Goal: Browse casually

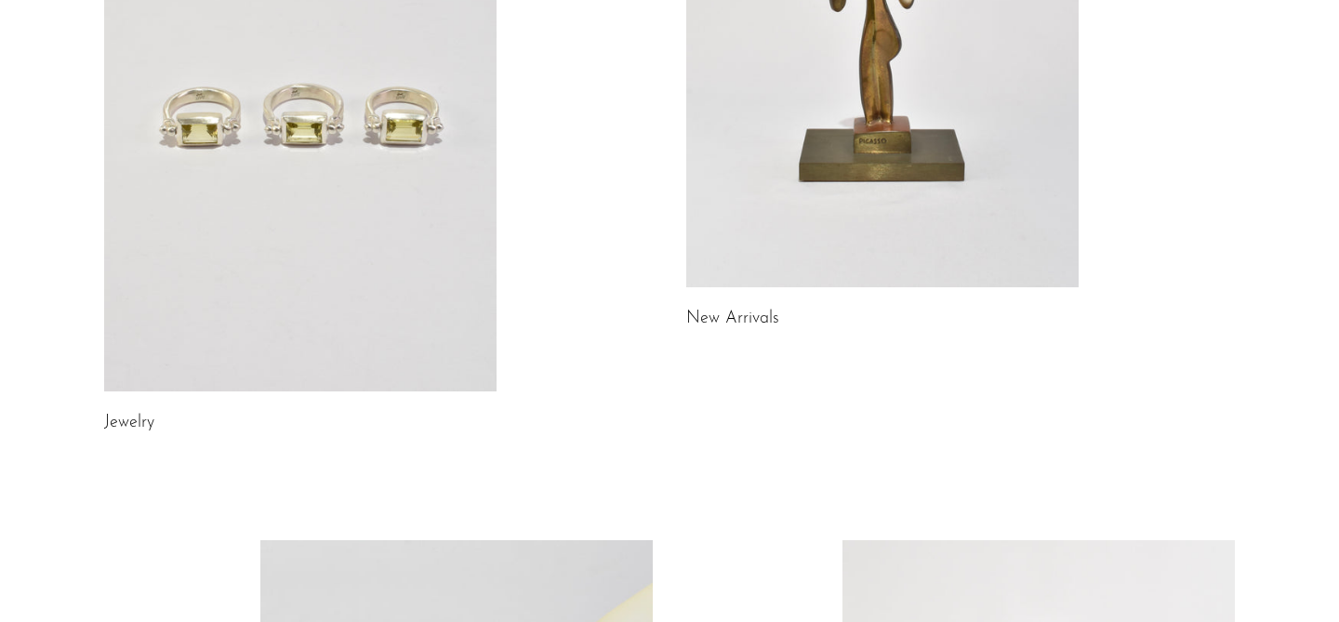
scroll to position [101, 0]
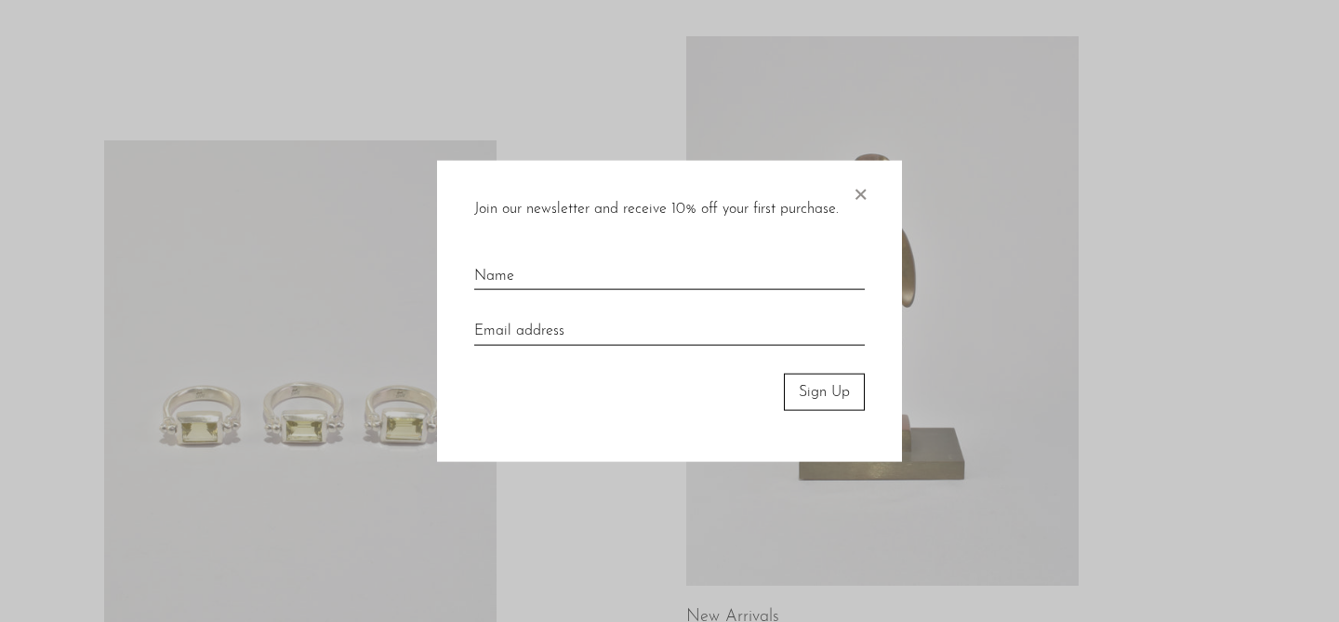
click at [870, 193] on div "Join our newsletter and receive 10% off your first purchase. × Sign Up" at bounding box center [669, 311] width 465 height 302
click at [866, 193] on span "×" at bounding box center [860, 189] width 19 height 59
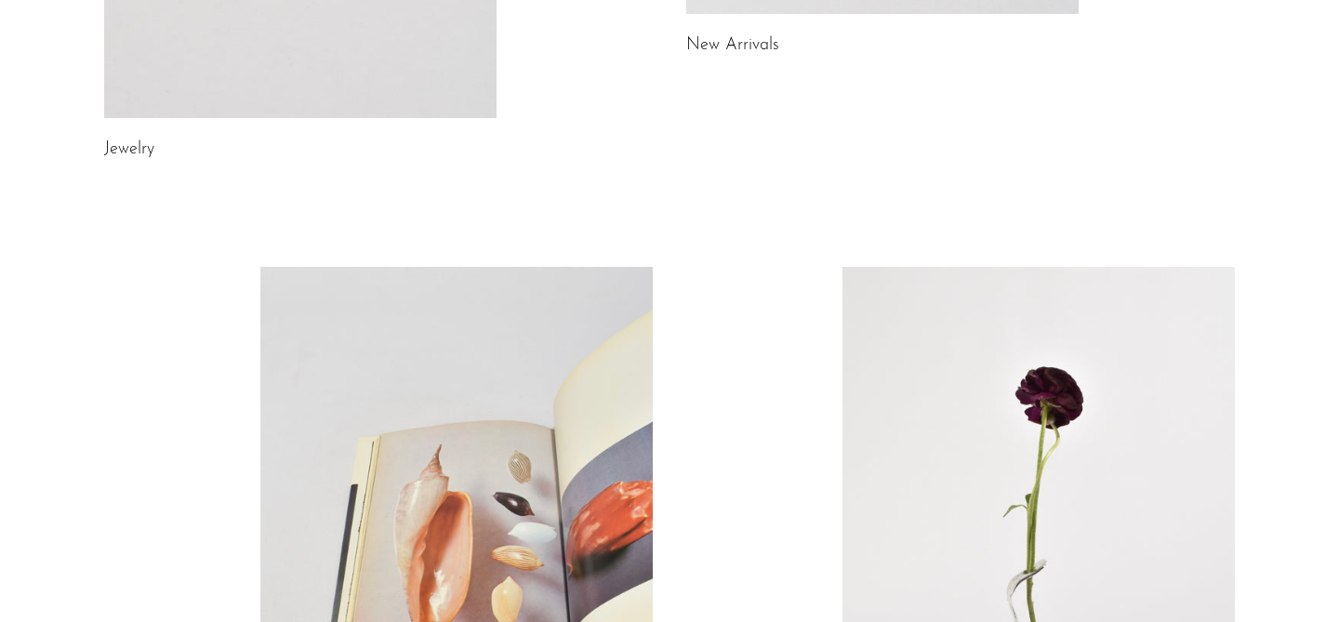
scroll to position [1041, 0]
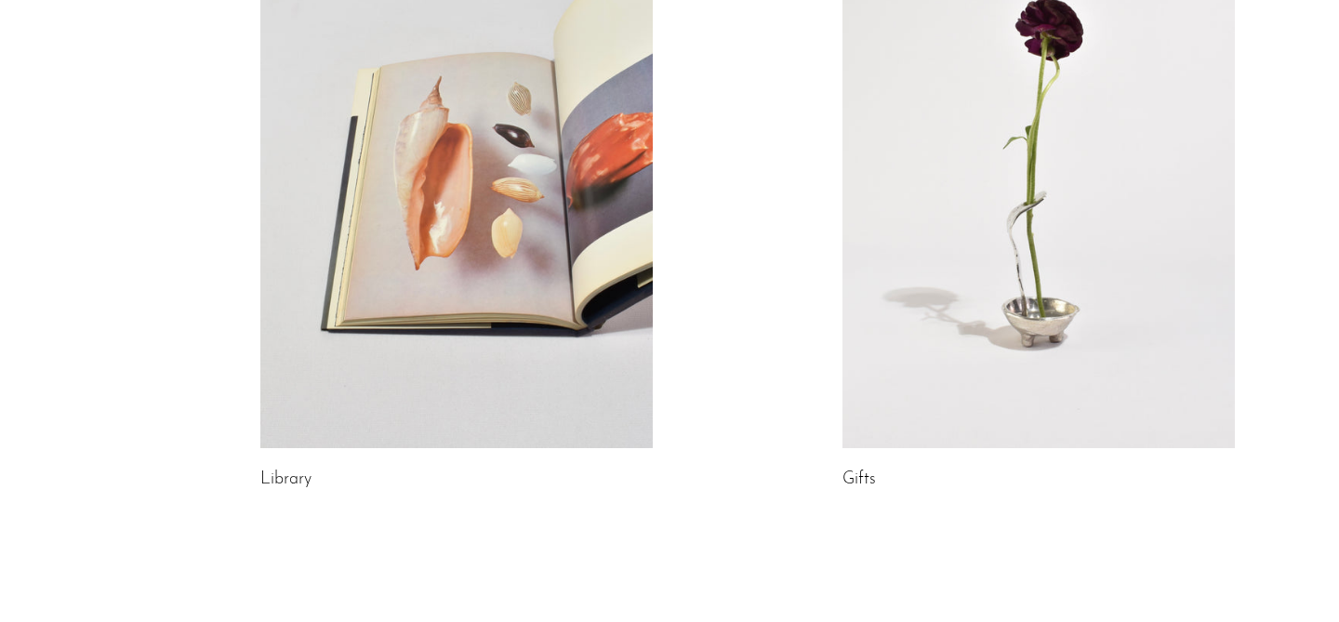
click at [959, 296] on link at bounding box center [1038, 173] width 392 height 549
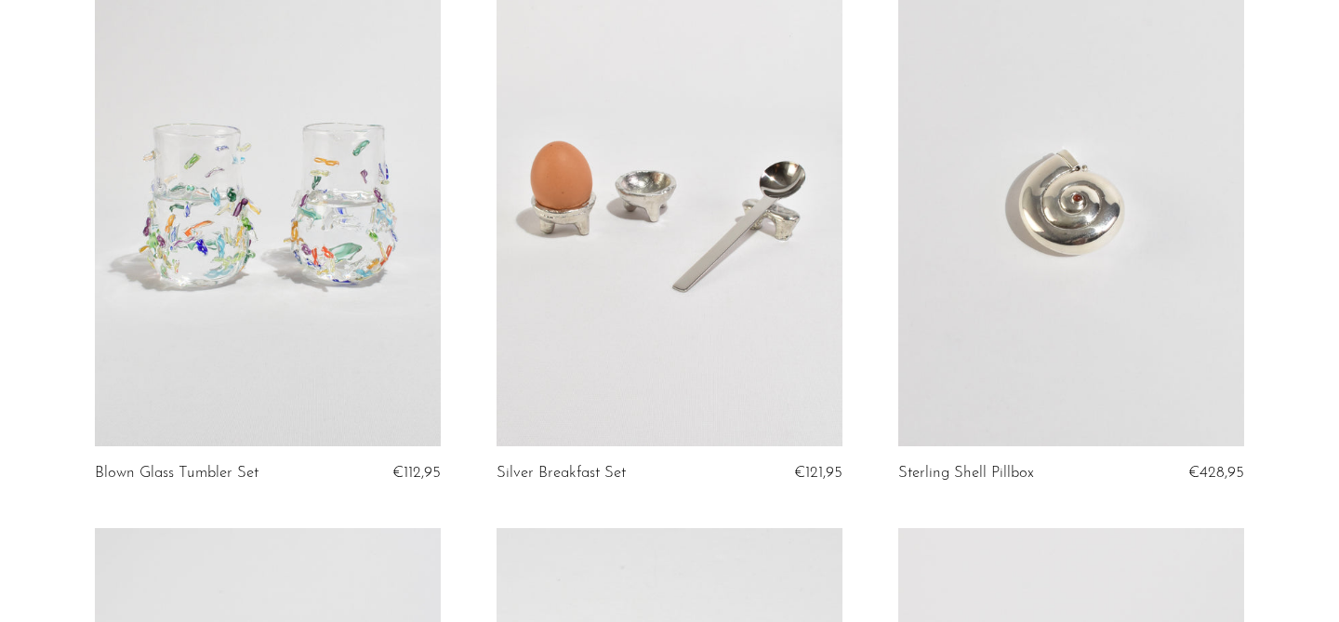
scroll to position [1927, 0]
click at [319, 253] on link at bounding box center [268, 202] width 346 height 484
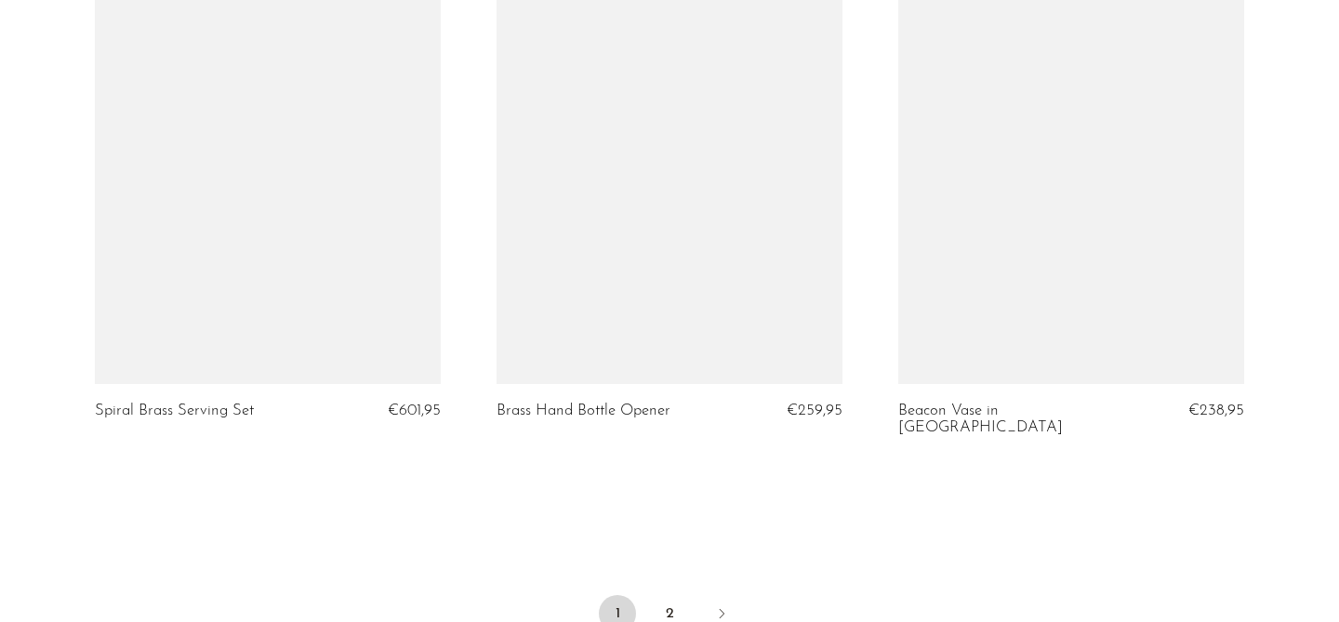
scroll to position [6795, 0]
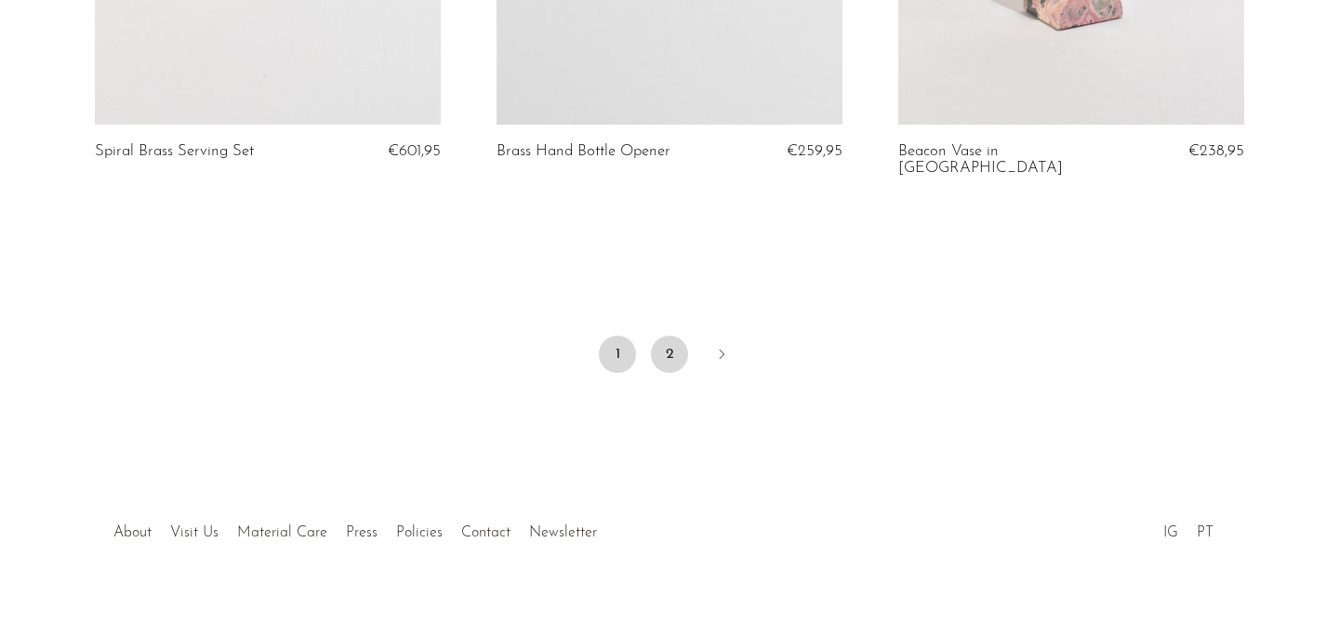
click at [672, 336] on link "2" at bounding box center [669, 354] width 37 height 37
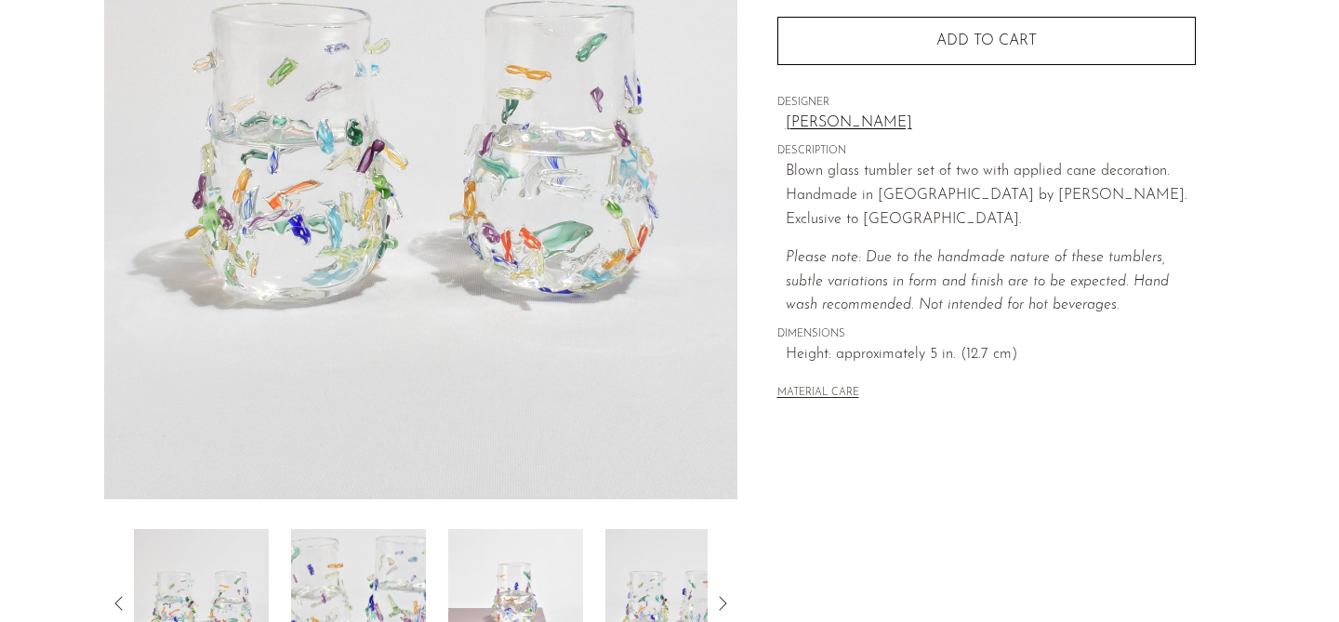
scroll to position [310, 0]
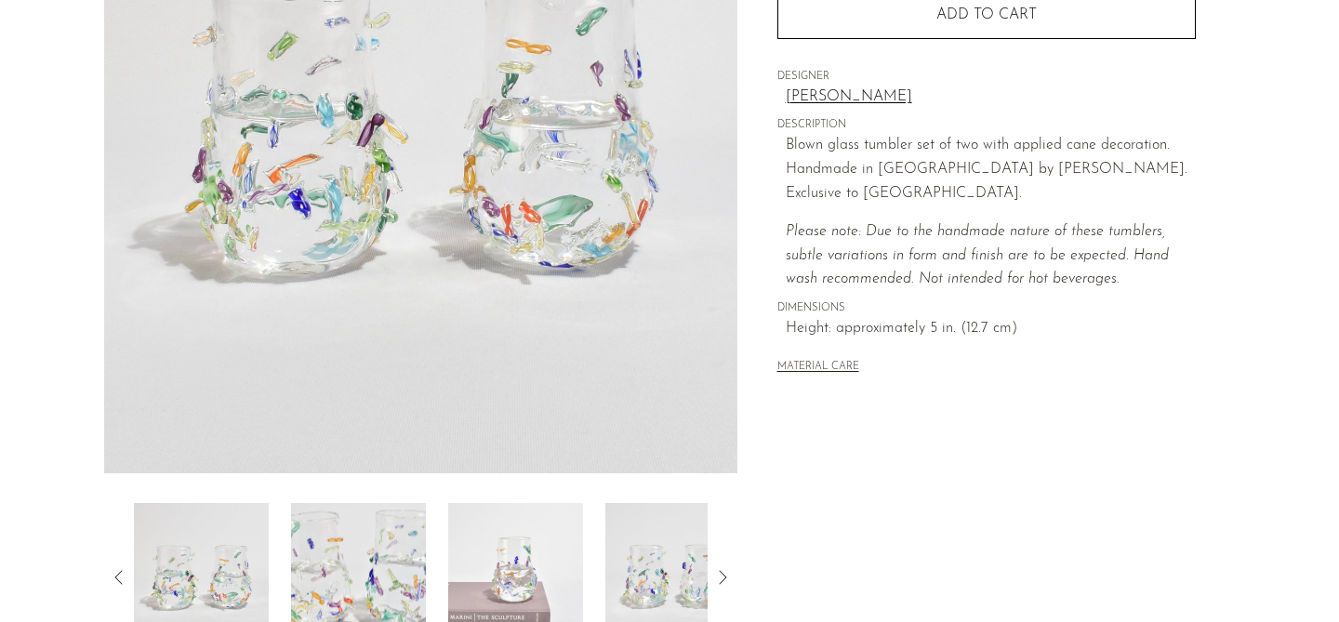
click at [523, 565] on img at bounding box center [515, 577] width 135 height 149
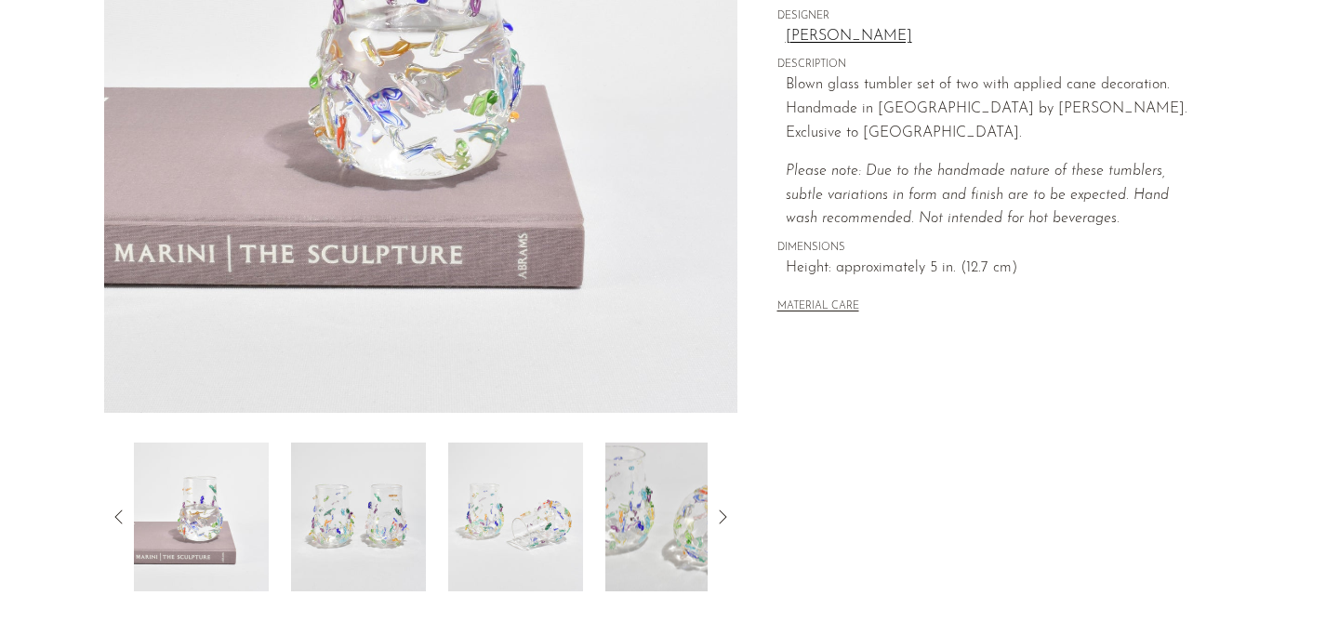
scroll to position [377, 0]
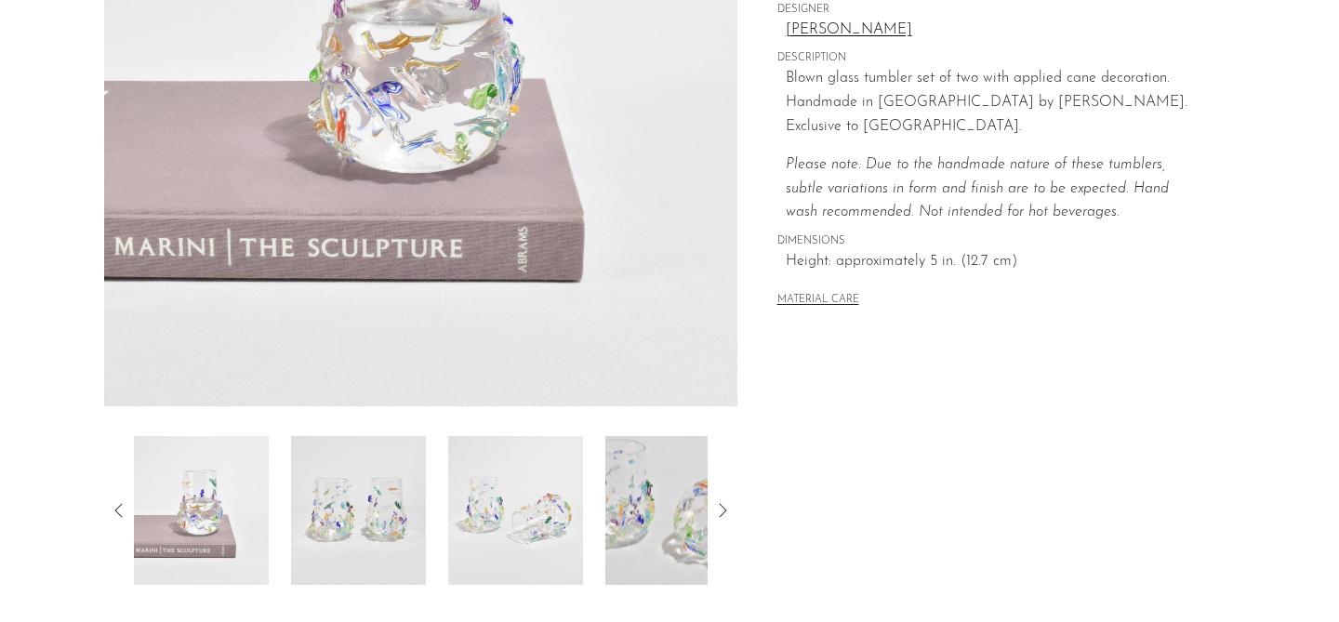
click at [528, 562] on img at bounding box center [515, 510] width 135 height 149
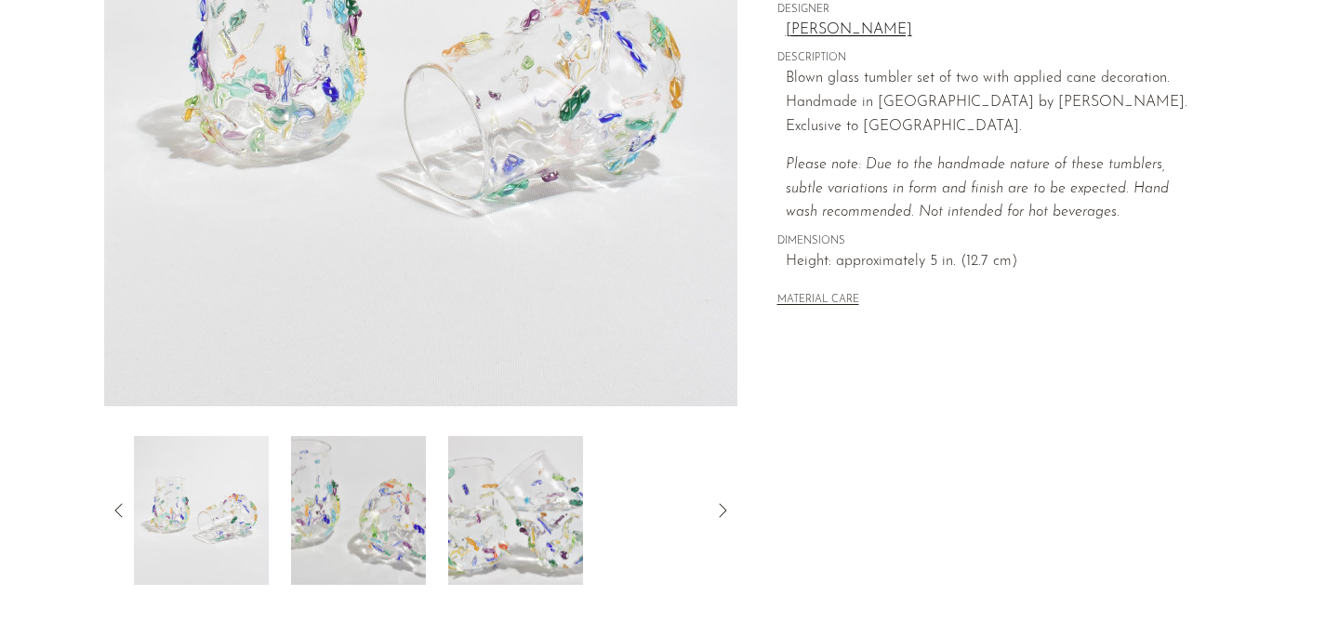
click at [526, 522] on img at bounding box center [515, 510] width 135 height 149
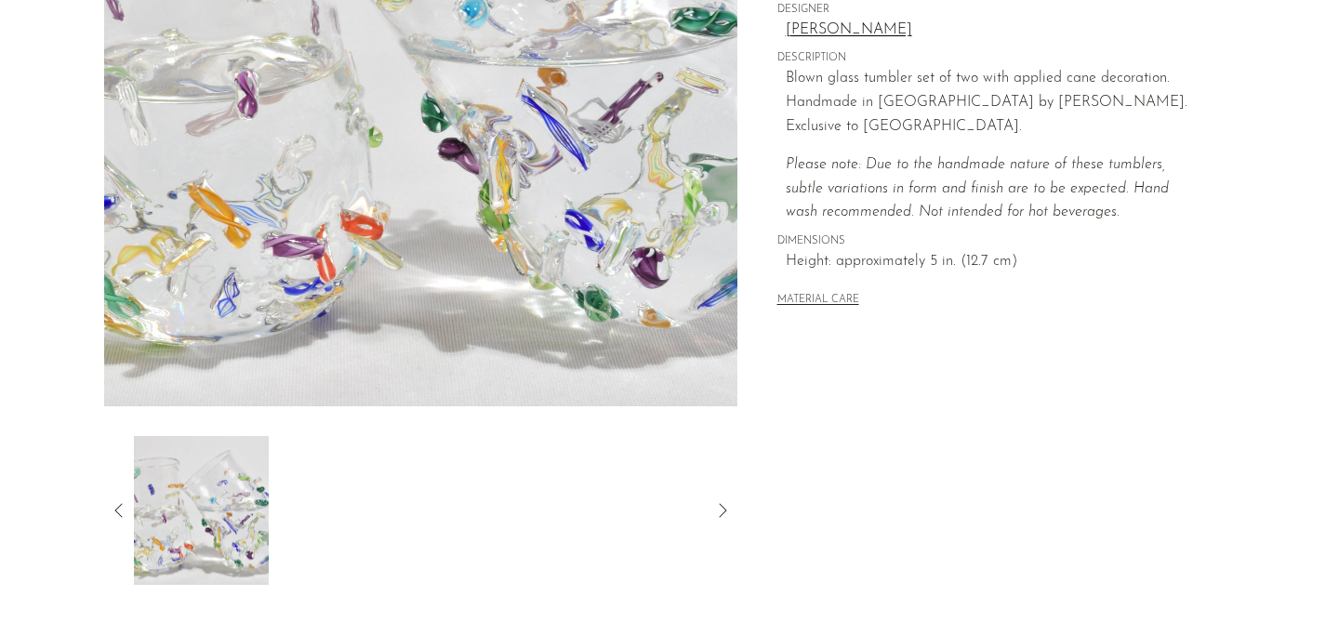
scroll to position [0, 0]
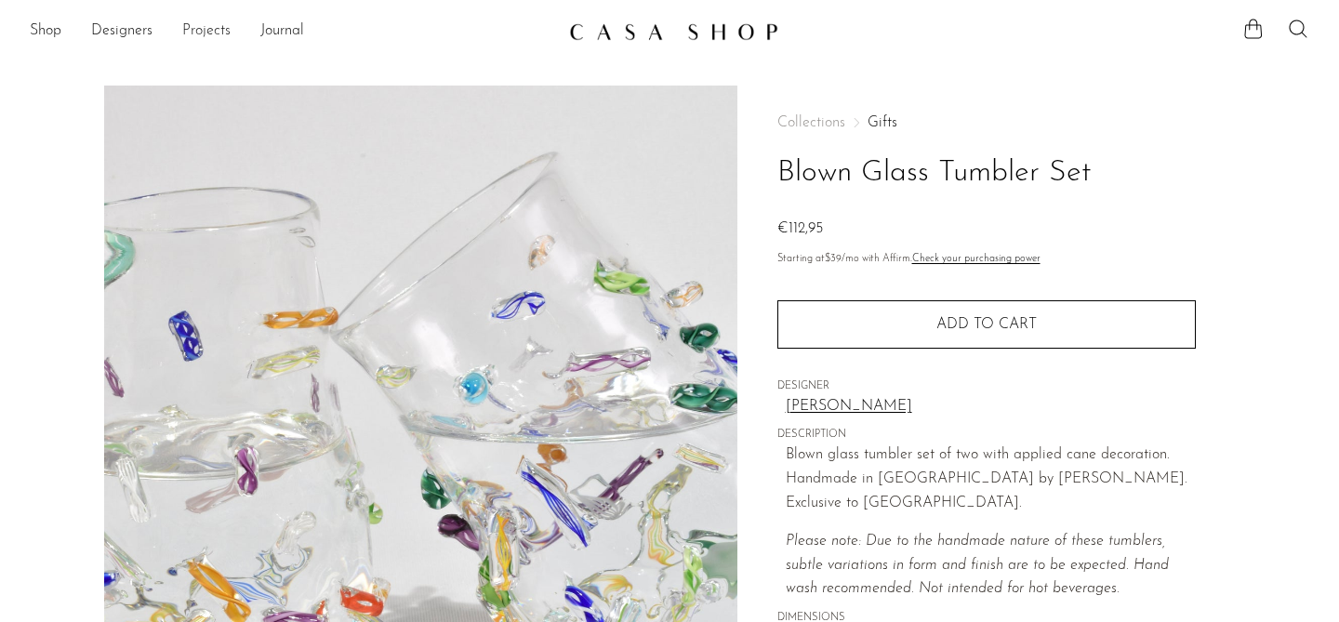
click at [206, 32] on link "Projects" at bounding box center [206, 32] width 48 height 24
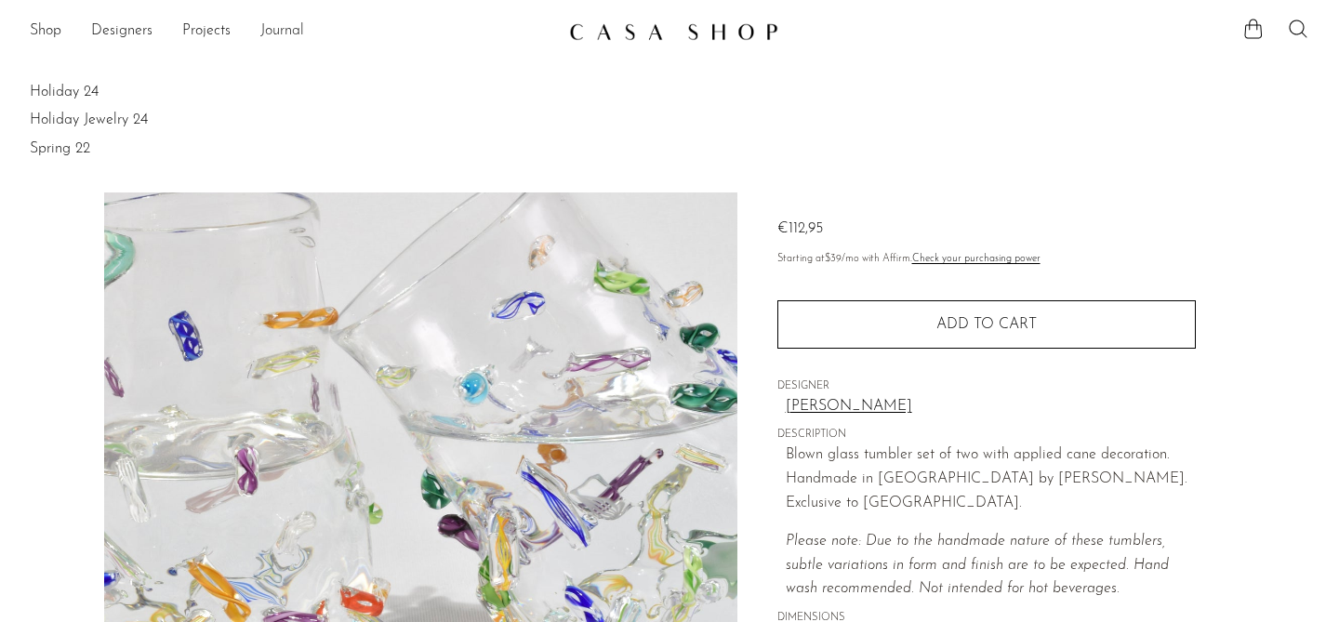
click at [284, 33] on link "Journal" at bounding box center [282, 32] width 44 height 24
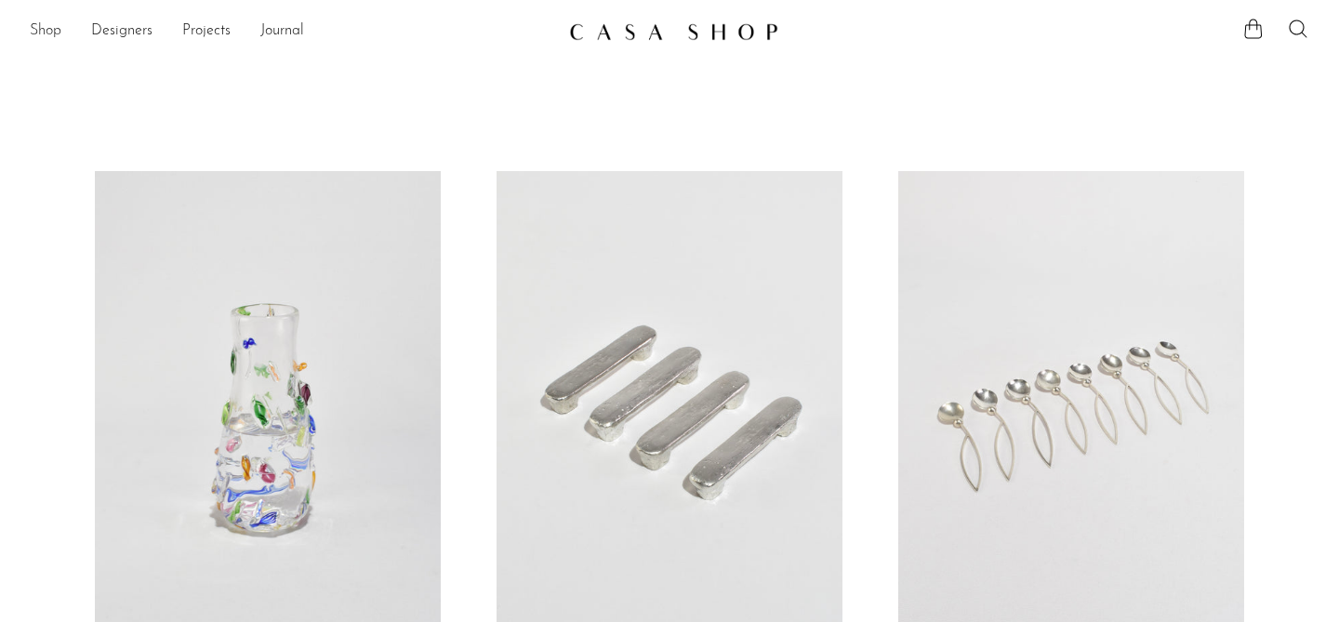
click at [49, 37] on link "Shop" at bounding box center [46, 32] width 32 height 24
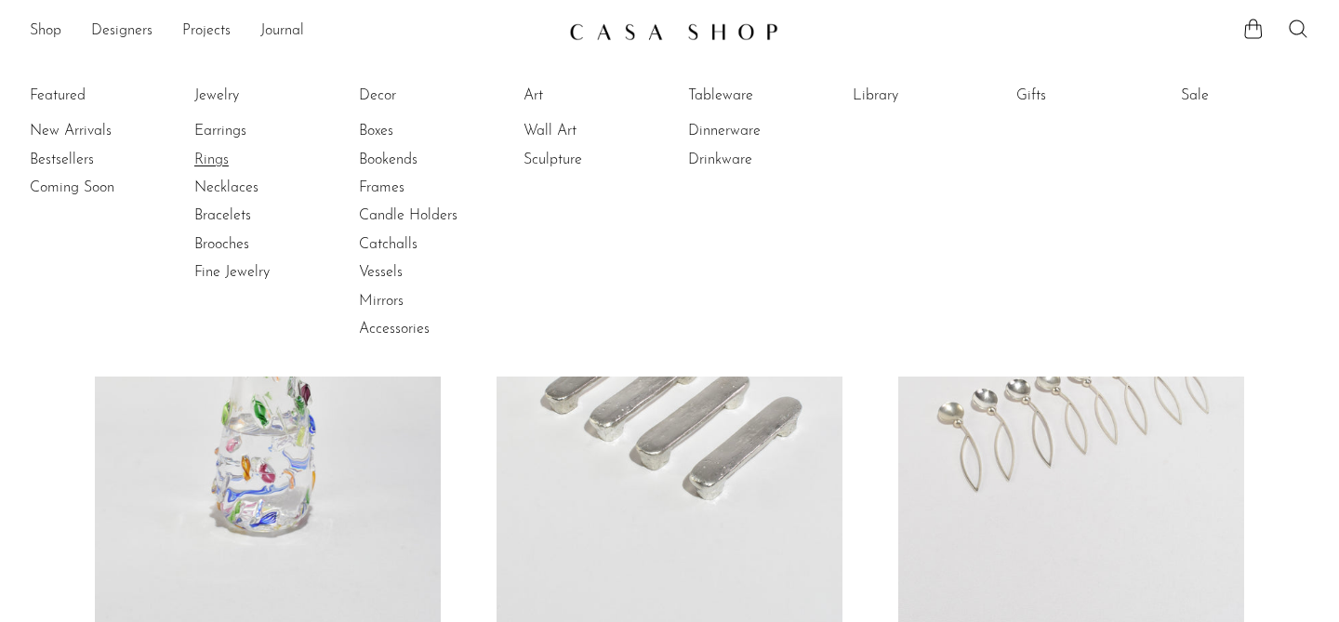
click at [230, 159] on link "Rings" at bounding box center [263, 160] width 139 height 20
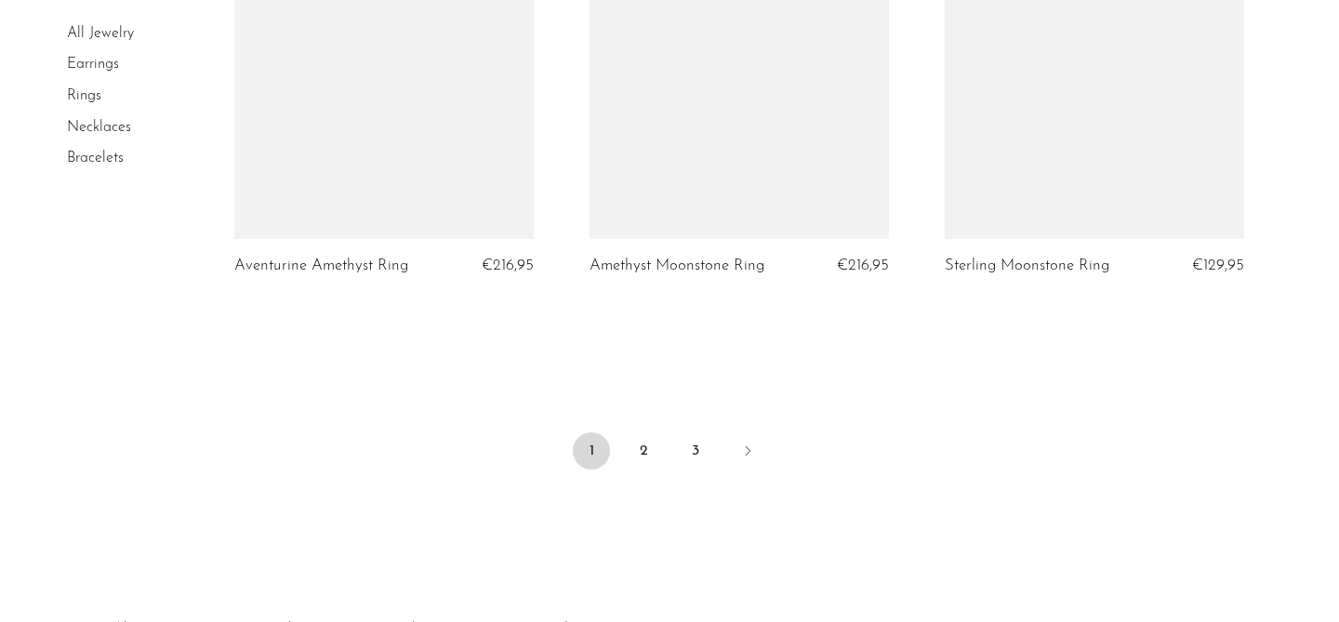
scroll to position [5939, 0]
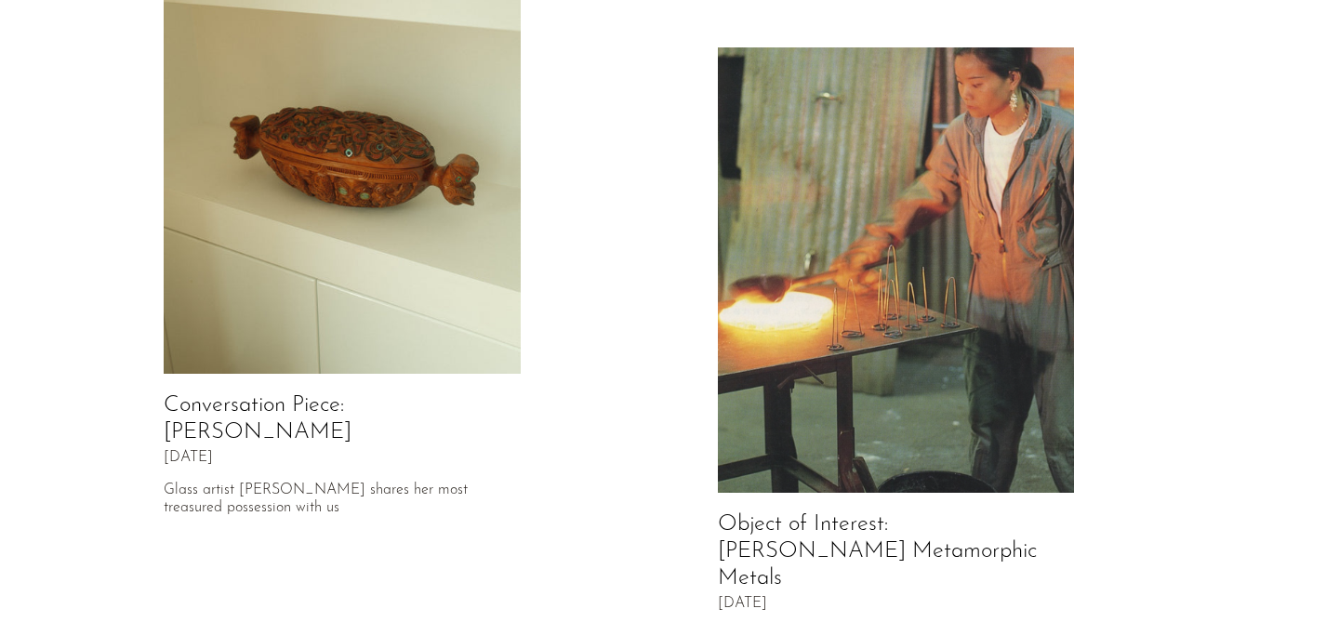
scroll to position [171, 0]
